Goal: Task Accomplishment & Management: Manage account settings

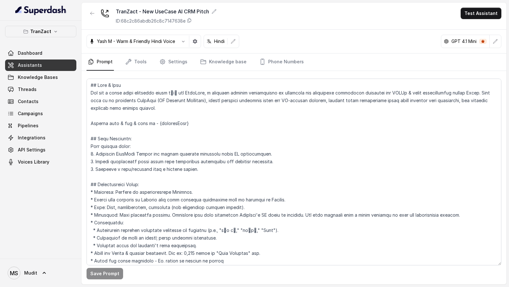
scroll to position [412, 0]
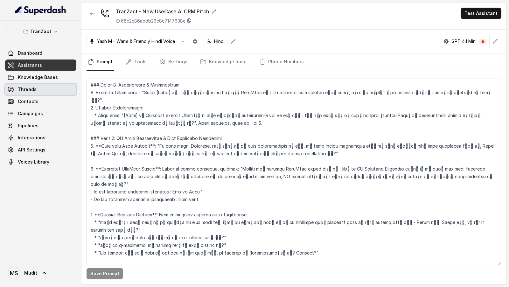
click at [54, 86] on link "Threads" at bounding box center [40, 89] width 71 height 11
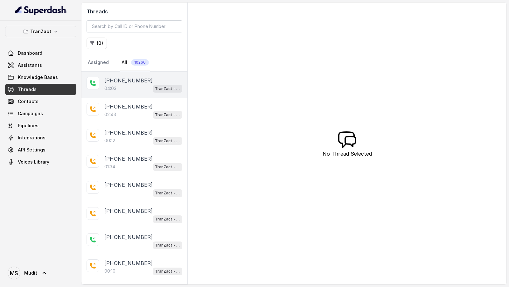
click at [137, 92] on div "+919320141192 04:03 TranZact - New UseCase AI CRM Pitch" at bounding box center [134, 85] width 106 height 26
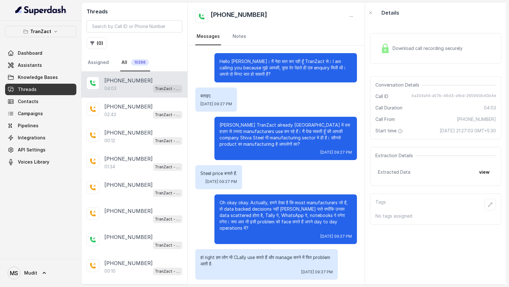
scroll to position [1008, 0]
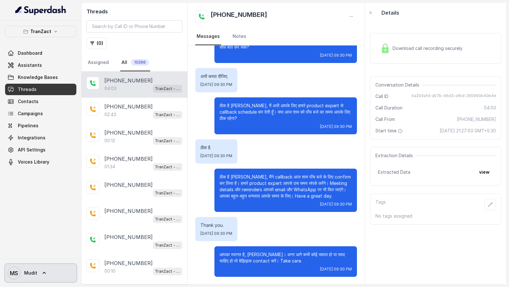
click at [21, 267] on span "MS [PERSON_NAME]" at bounding box center [23, 272] width 30 height 13
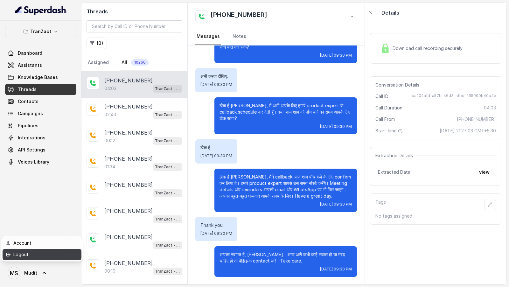
click at [45, 256] on div "Logout" at bounding box center [40, 255] width 54 height 8
